Goal: Check status: Check status

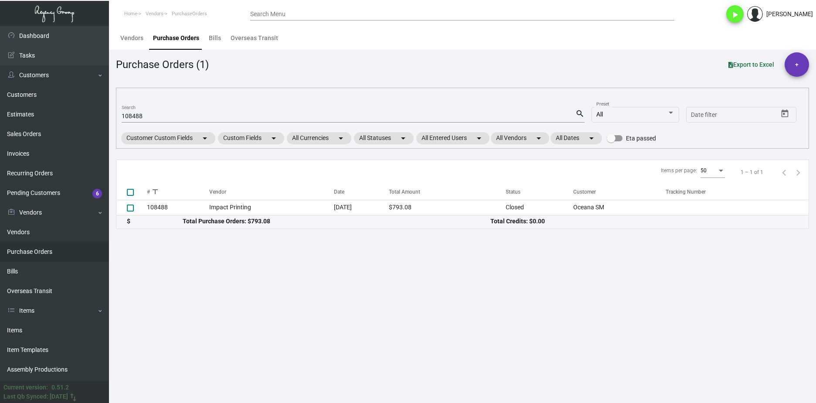
click at [197, 203] on td "108488" at bounding box center [178, 207] width 62 height 15
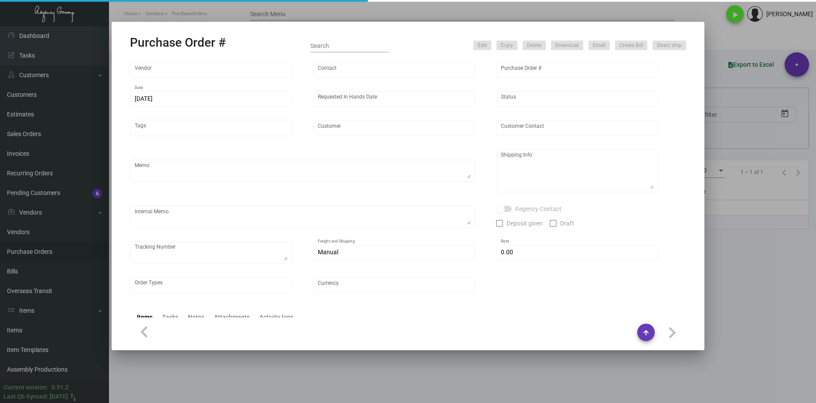
type input "Impact Printing"
type input "Impact Orders"
type input "108488"
type input "[DATE]"
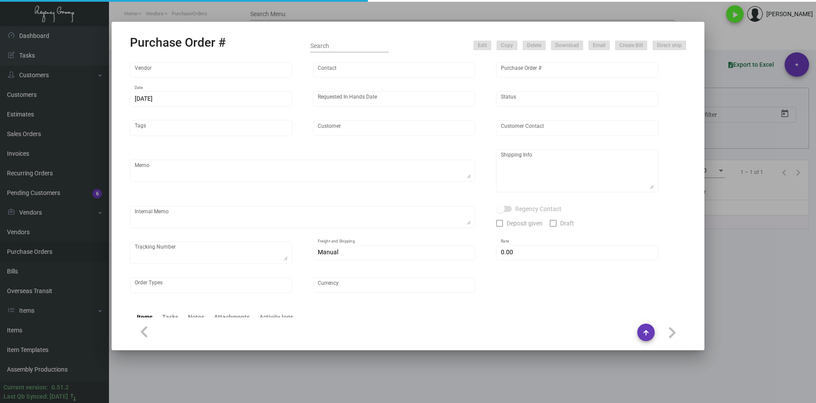
type input "Oceana SM"
type input "[PERSON_NAME]"
type textarea "Please send proof for approval to [EMAIL_ADDRESS][DOMAIN_NAME] with me cc'ed. V…"
type textarea "Oceana SM - [PERSON_NAME] [STREET_ADDRESS]"
type textarea "[DATE] - Art approved vendor's proof. Vendor quote attached. Label provided to …"
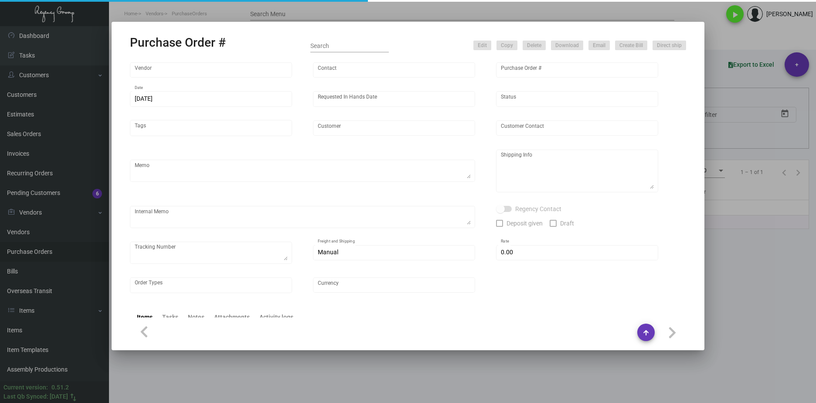
type input "$ 0.00"
type input "United States Dollar $"
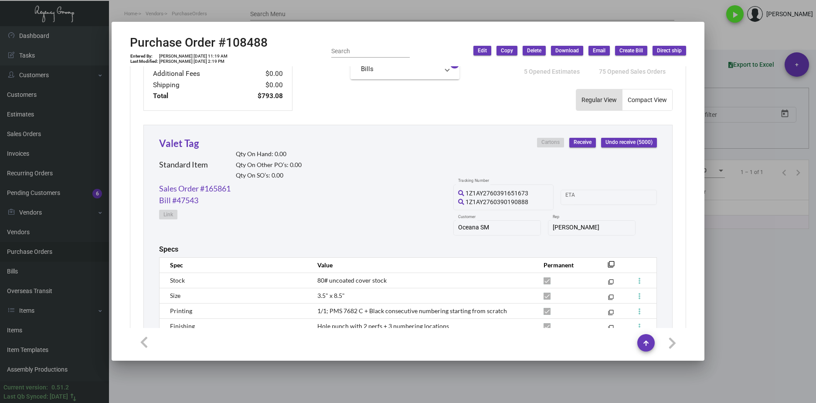
scroll to position [465, 0]
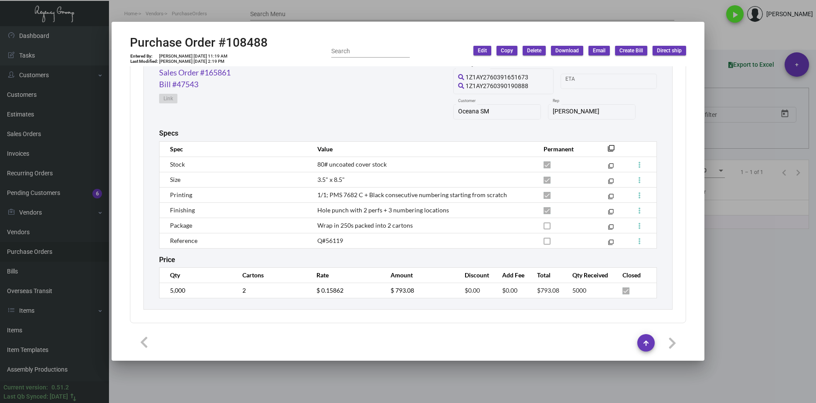
drag, startPoint x: 769, startPoint y: 310, endPoint x: 582, endPoint y: 232, distance: 202.8
click at [769, 310] on div at bounding box center [408, 201] width 816 height 403
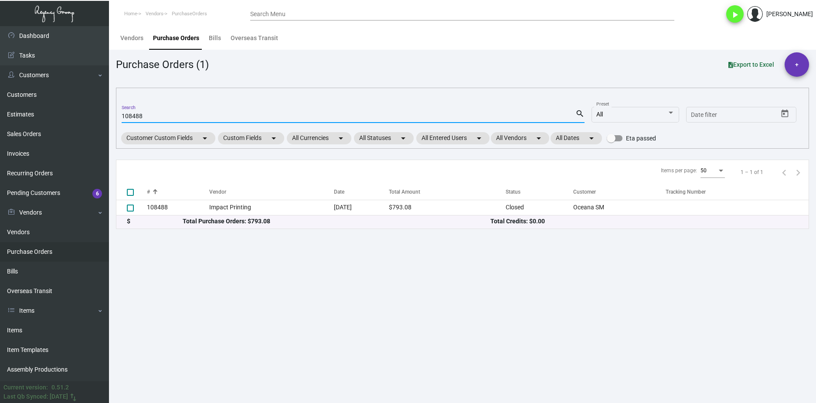
click at [133, 117] on input "108488" at bounding box center [349, 116] width 454 height 7
paste input "2344"
type input "102344"
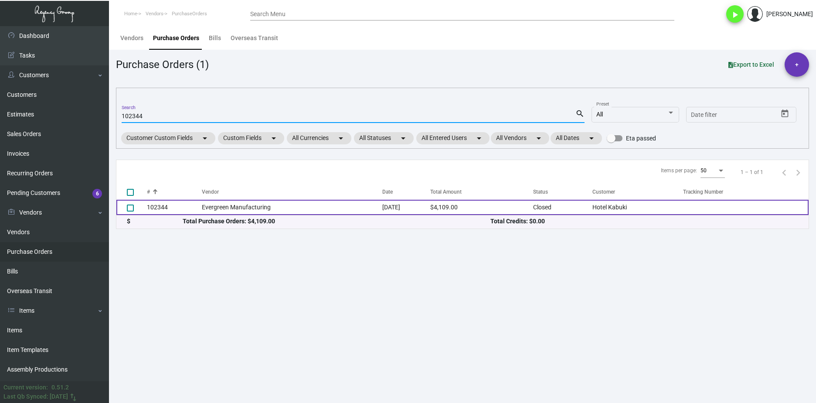
click at [238, 204] on td "Evergreen Manufacturing" at bounding box center [292, 207] width 180 height 15
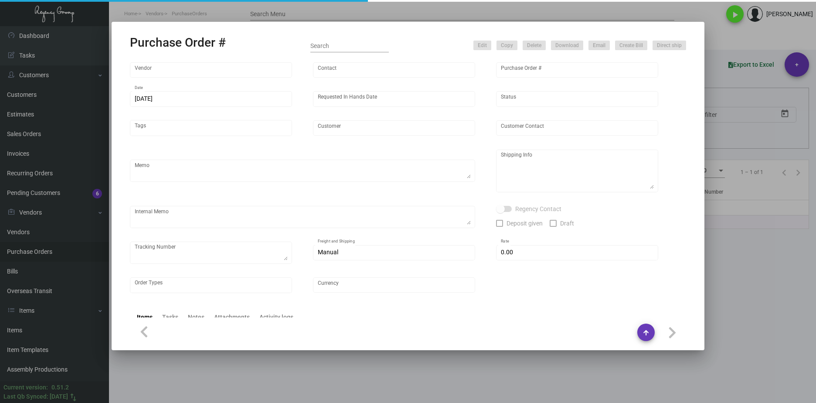
type input "Evergreen Manufacturing"
type input "[PERSON_NAME]"
type input "102344"
type input "[DATE]"
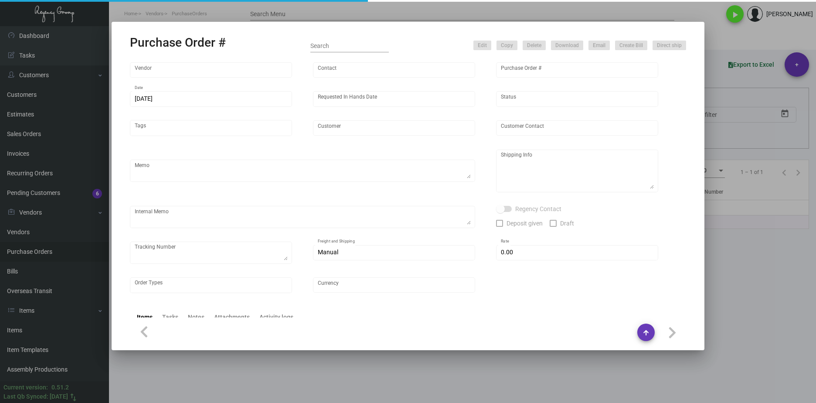
type input "Hotel Kabuki"
type input "[PERSON_NAME]"
type textarea "Quote0823-013-D"
type textarea "Hotel Kabuki - [GEOGRAPHIC_DATA][PERSON_NAME] [STREET_ADDRESS]"
type input "$ 0.00"
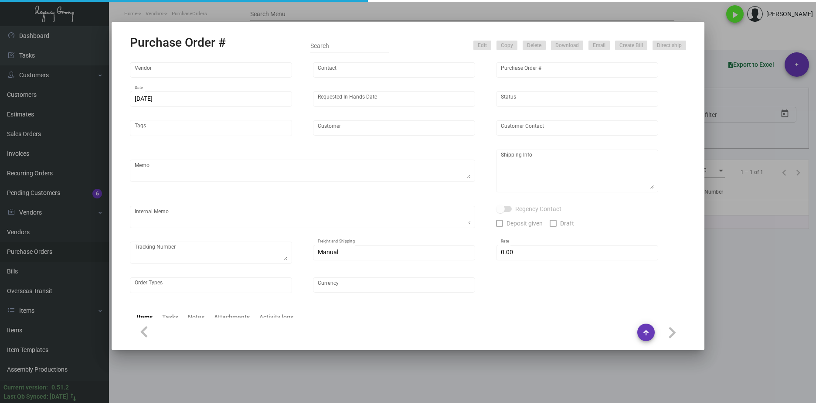
type input "United States Dollar $"
